Goal: Find specific page/section: Find specific page/section

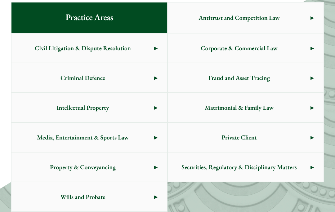
scroll to position [377, 0]
click at [154, 81] on link "Criminal Defence" at bounding box center [89, 77] width 156 height 29
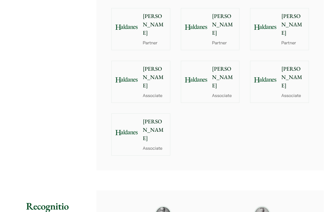
scroll to position [816, 0]
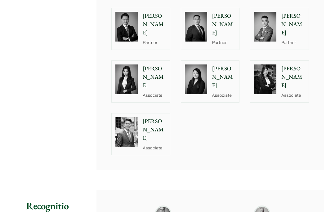
click at [159, 67] on p "[PERSON_NAME]" at bounding box center [155, 76] width 24 height 25
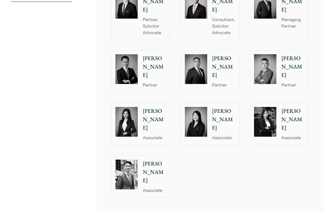
scroll to position [744, 0]
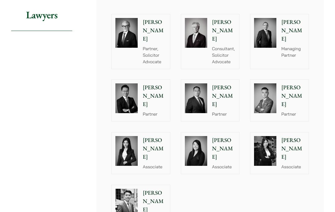
click at [144, 47] on p "Partner, Solicitor Advocate" at bounding box center [155, 56] width 24 height 20
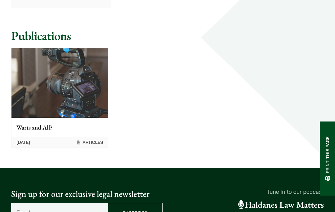
scroll to position [654, 0]
